Goal: Information Seeking & Learning: Learn about a topic

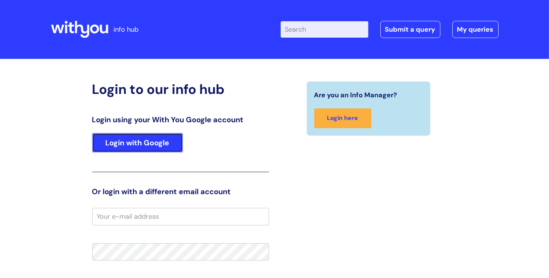
click at [156, 143] on link "Login with Google" at bounding box center [137, 142] width 91 height 19
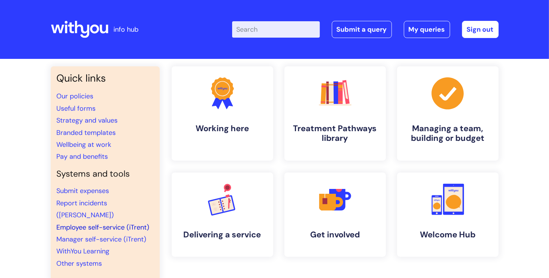
click at [98, 223] on link "Employee self-service (iTrent)" at bounding box center [103, 227] width 93 height 9
click at [96, 160] on link "Pay and benefits" at bounding box center [82, 156] width 51 height 9
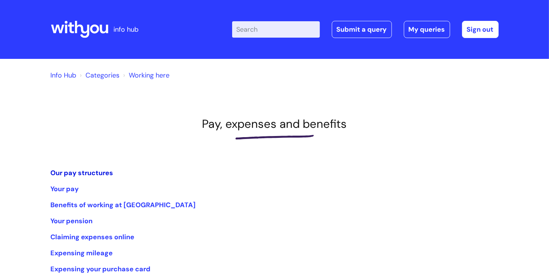
click at [72, 175] on link "Our pay structures" at bounding box center [82, 173] width 63 height 9
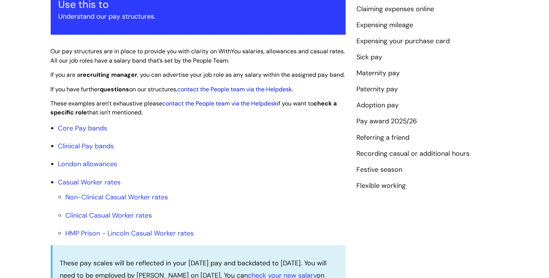
scroll to position [162, 0]
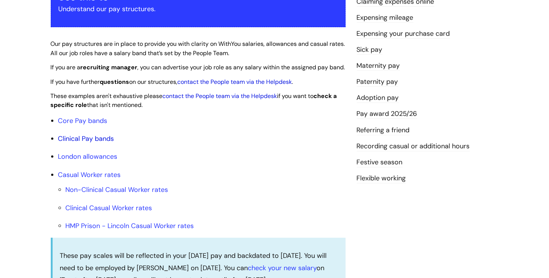
click at [84, 143] on link "Clinical Pay bands" at bounding box center [86, 138] width 56 height 9
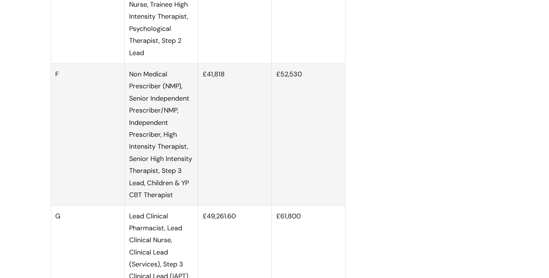
scroll to position [1160, 0]
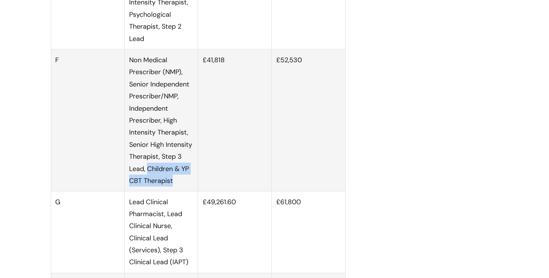
drag, startPoint x: 149, startPoint y: 178, endPoint x: 179, endPoint y: 190, distance: 32.0
click at [179, 190] on td "Non Medical Prescriber (NMP), Senior Independent Prescriber/NMP, Independent Pr…" at bounding box center [160, 121] width 73 height 142
click at [198, 148] on td "£41,818" at bounding box center [234, 121] width 73 height 142
drag, startPoint x: 228, startPoint y: 66, endPoint x: 206, endPoint y: 66, distance: 21.3
click at [206, 66] on td "£41,818" at bounding box center [234, 121] width 73 height 142
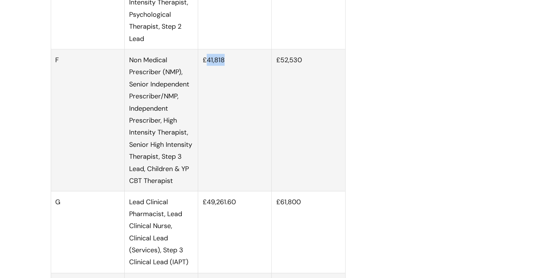
click at [229, 73] on td "£41,818" at bounding box center [234, 121] width 73 height 142
drag, startPoint x: 212, startPoint y: 66, endPoint x: 236, endPoint y: 67, distance: 23.5
click at [236, 67] on td "£41,818" at bounding box center [234, 121] width 73 height 142
click at [254, 87] on td "£41,818" at bounding box center [234, 121] width 73 height 142
drag, startPoint x: 238, startPoint y: 72, endPoint x: 214, endPoint y: 69, distance: 24.8
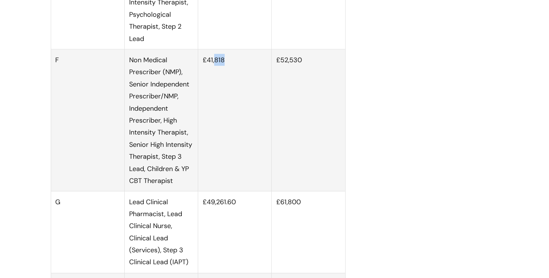
click at [214, 69] on td "£41,818" at bounding box center [234, 121] width 73 height 142
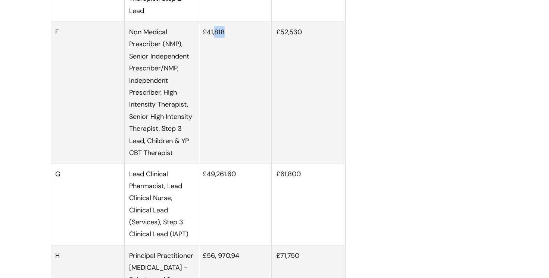
scroll to position [1183, 0]
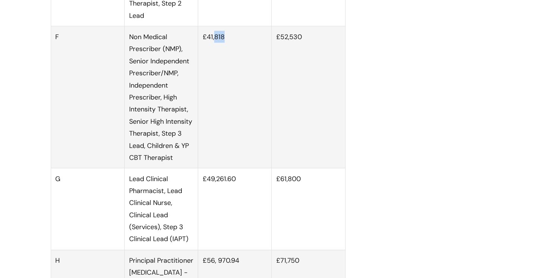
click at [221, 50] on td "£41,818" at bounding box center [234, 97] width 73 height 142
drag, startPoint x: 226, startPoint y: 48, endPoint x: 206, endPoint y: 43, distance: 20.5
click at [206, 43] on td "£41,818" at bounding box center [234, 97] width 73 height 142
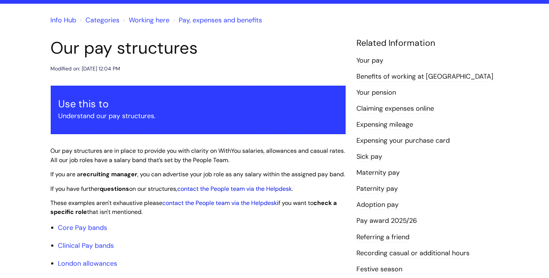
scroll to position [63, 0]
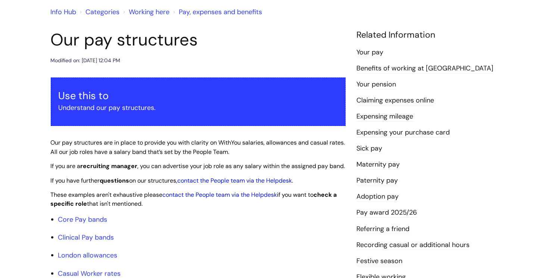
click at [370, 69] on link "Benefits of working at [GEOGRAPHIC_DATA]" at bounding box center [425, 69] width 137 height 10
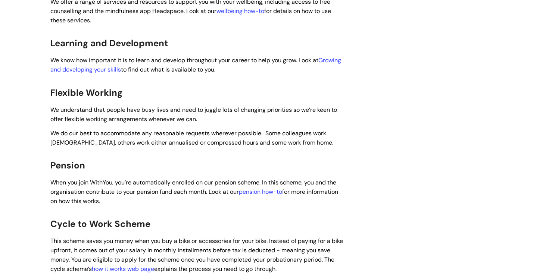
scroll to position [422, 0]
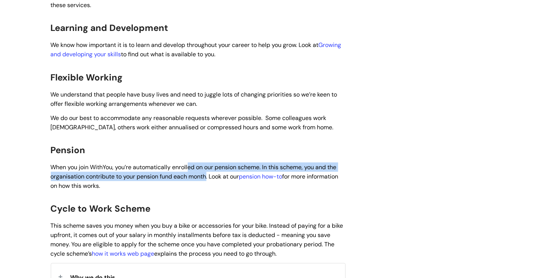
drag, startPoint x: 209, startPoint y: 166, endPoint x: 189, endPoint y: 159, distance: 21.4
click at [189, 163] on span "When you join WithYou, you’re automatically enrolled on our pension scheme. In …" at bounding box center [195, 176] width 288 height 26
click at [265, 173] on link "pension how-to" at bounding box center [260, 177] width 43 height 8
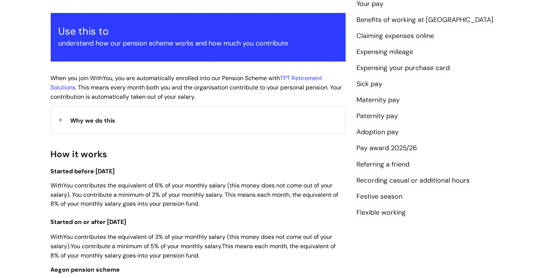
scroll to position [153, 0]
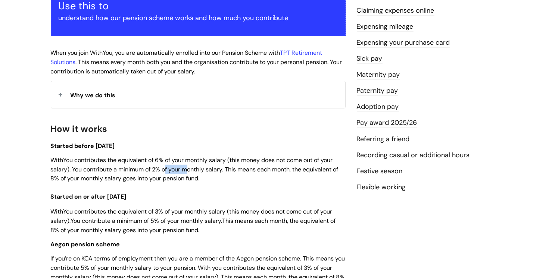
drag, startPoint x: 167, startPoint y: 168, endPoint x: 188, endPoint y: 172, distance: 21.7
click at [188, 172] on span "WithYou contributes the equivalent of 6% of your monthly salary (this money doe…" at bounding box center [195, 169] width 288 height 26
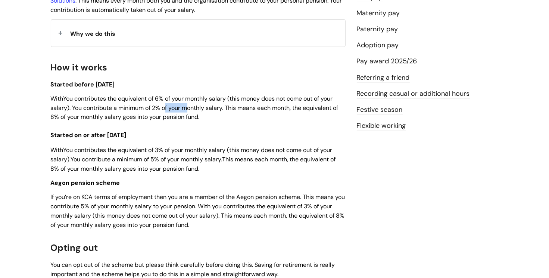
scroll to position [220, 0]
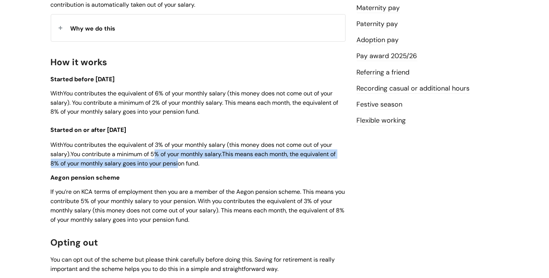
drag, startPoint x: 157, startPoint y: 155, endPoint x: 181, endPoint y: 163, distance: 24.8
click at [181, 163] on span "WithYou contributes the equivalent of 3% of your monthly salary (this money doe…" at bounding box center [193, 154] width 285 height 26
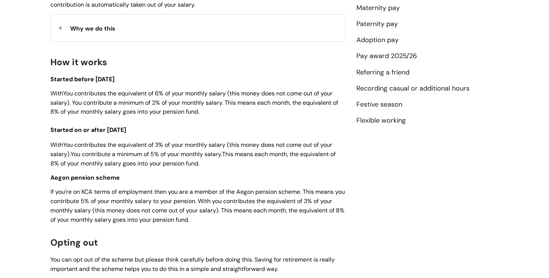
click at [220, 182] on p "Aegon pension scheme" at bounding box center [198, 177] width 295 height 9
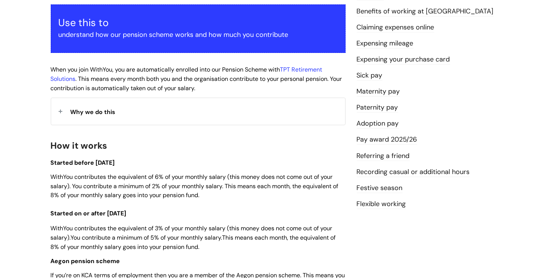
scroll to position [133, 0]
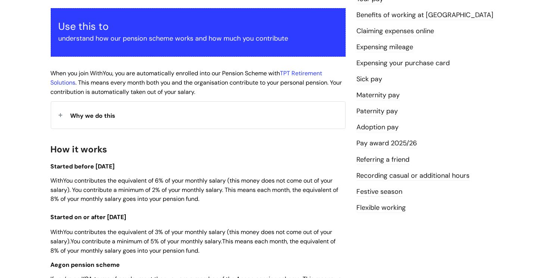
click at [360, 146] on link "Pay award 2025/26" at bounding box center [387, 144] width 60 height 10
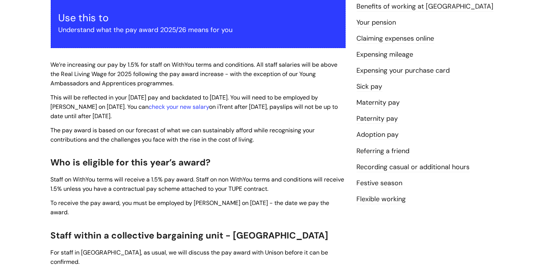
scroll to position [112, 0]
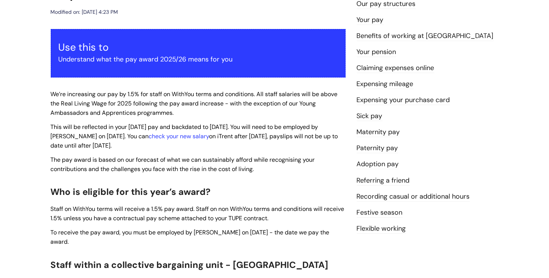
click at [386, 213] on link "Festive season" at bounding box center [380, 213] width 46 height 10
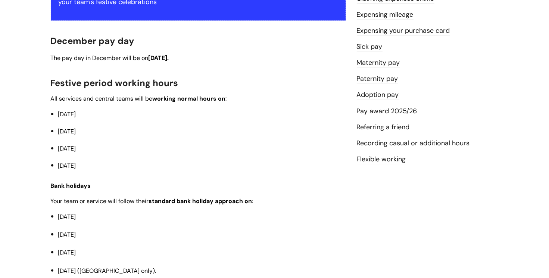
scroll to position [74, 0]
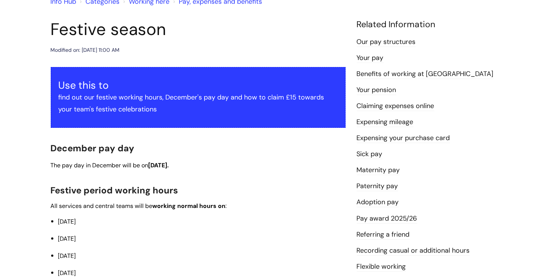
click at [382, 170] on link "Maternity pay" at bounding box center [378, 171] width 43 height 10
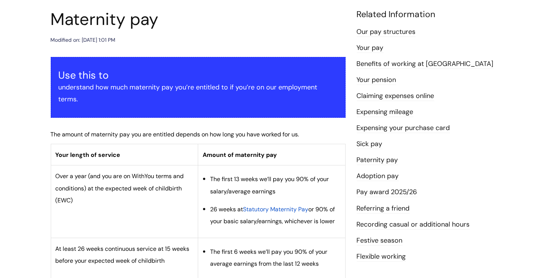
scroll to position [87, 0]
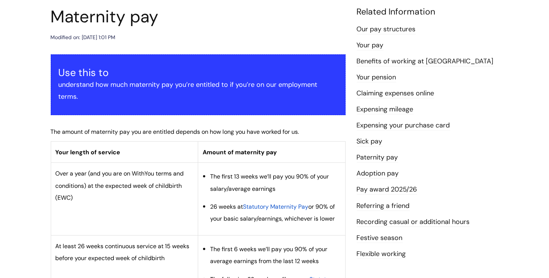
click at [375, 44] on link "Your pay" at bounding box center [370, 46] width 27 height 10
